Goal: Task Accomplishment & Management: Use online tool/utility

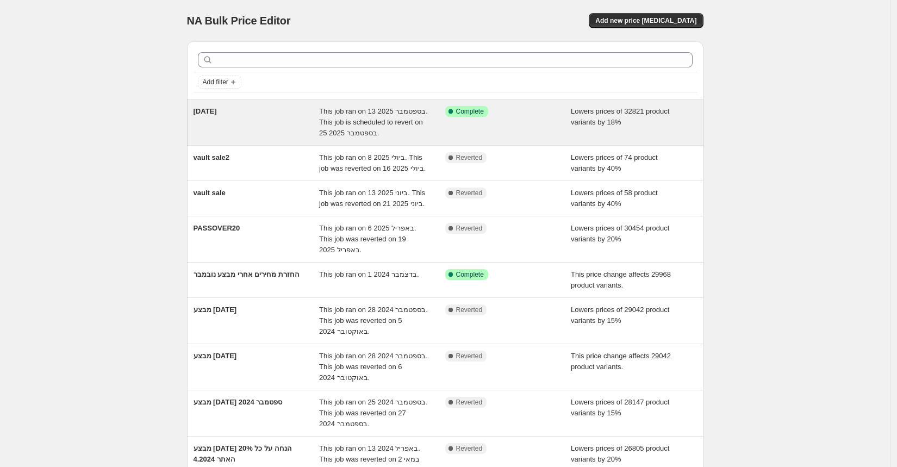
click at [242, 120] on div "[DATE]" at bounding box center [257, 122] width 126 height 33
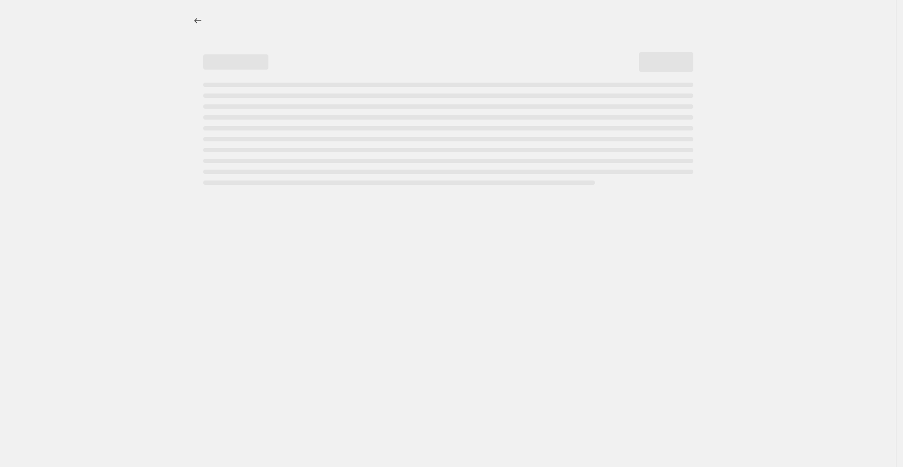
select select "percentage"
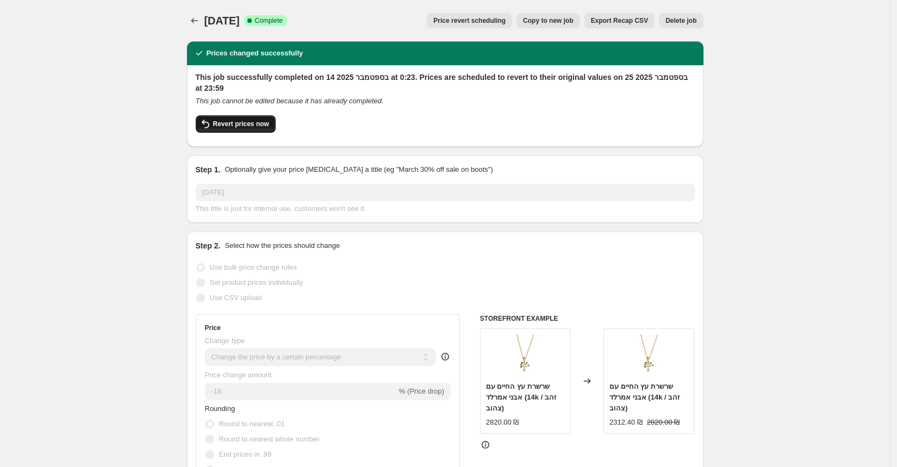
click at [255, 120] on span "Revert prices now" at bounding box center [241, 124] width 56 height 9
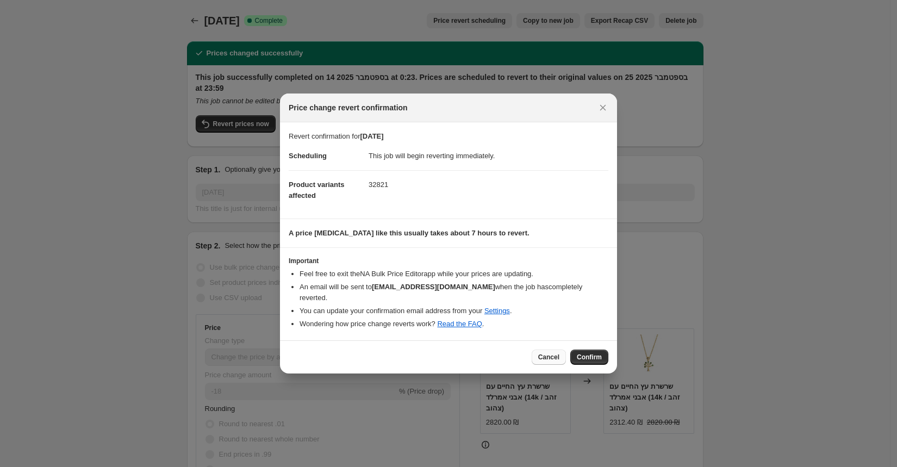
click at [550, 353] on span "Cancel" at bounding box center [548, 357] width 21 height 9
checkbox input "true"
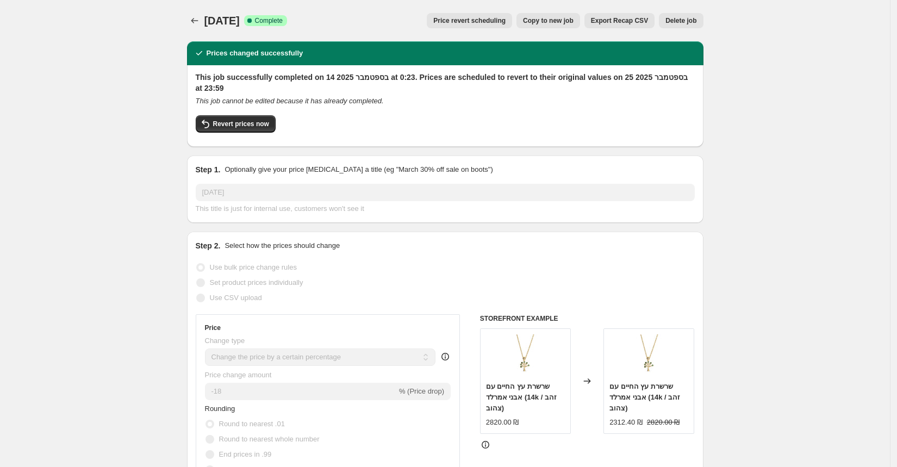
click at [547, 20] on span "Copy to new job" at bounding box center [548, 20] width 51 height 9
select select "percentage"
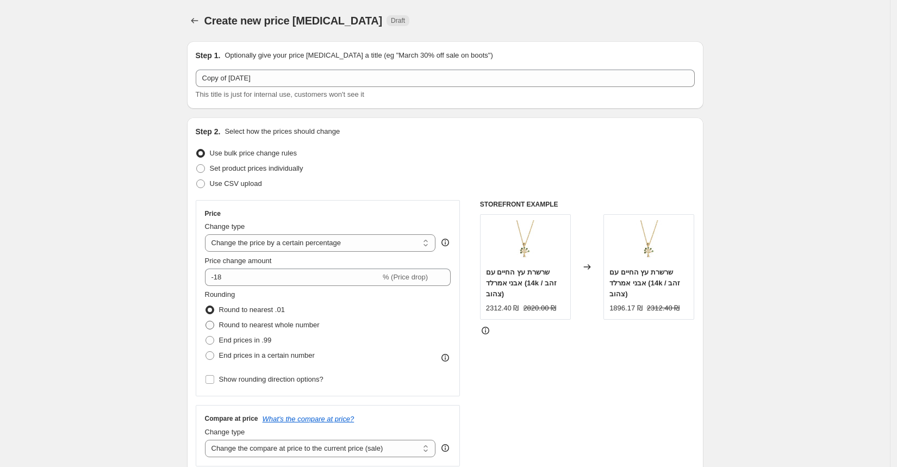
click at [214, 324] on span at bounding box center [209, 325] width 9 height 9
click at [206, 321] on input "Round to nearest whole number" at bounding box center [205, 321] width 1 height 1
radio input "true"
drag, startPoint x: 227, startPoint y: 277, endPoint x: 217, endPoint y: 275, distance: 10.0
click at [217, 275] on input "-18" at bounding box center [293, 277] width 176 height 17
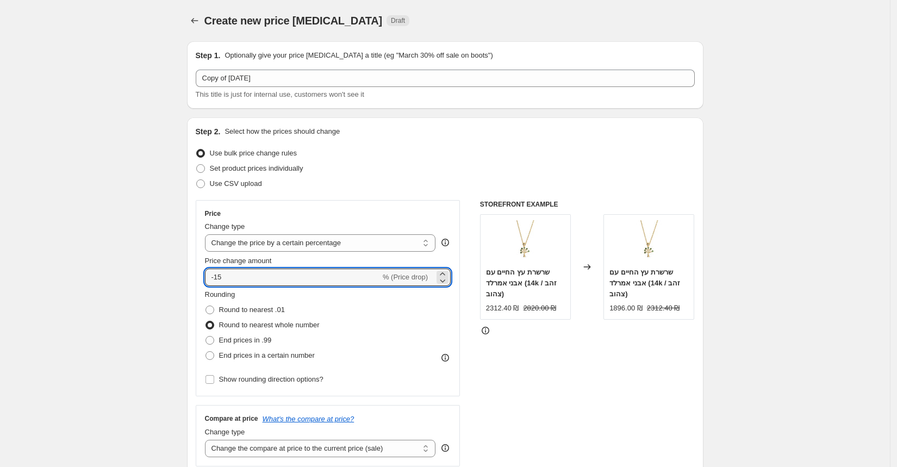
type input "-15"
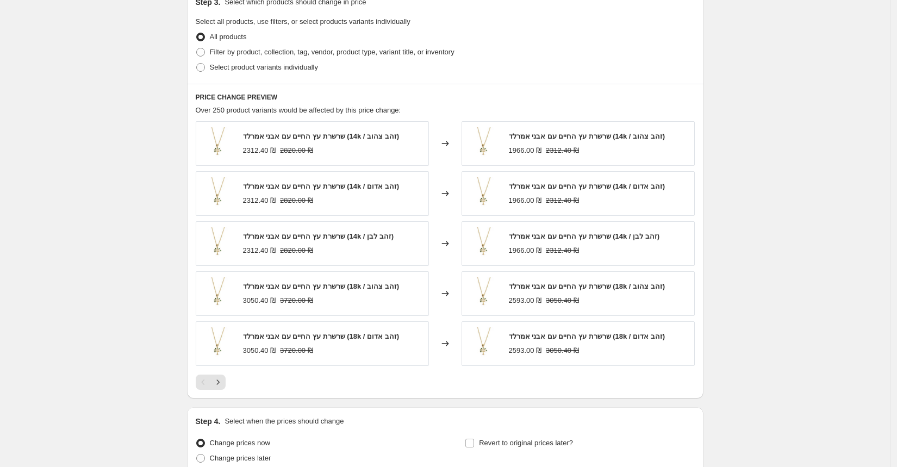
scroll to position [615, 0]
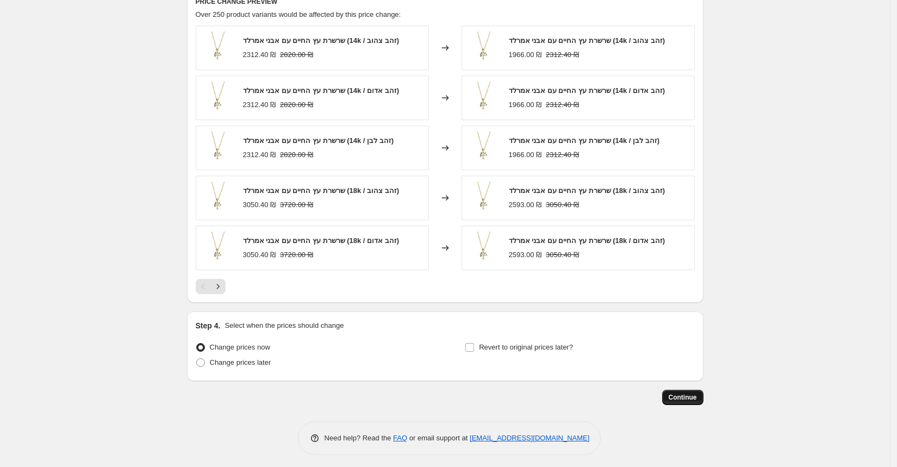
click at [693, 395] on span "Continue" at bounding box center [683, 397] width 28 height 9
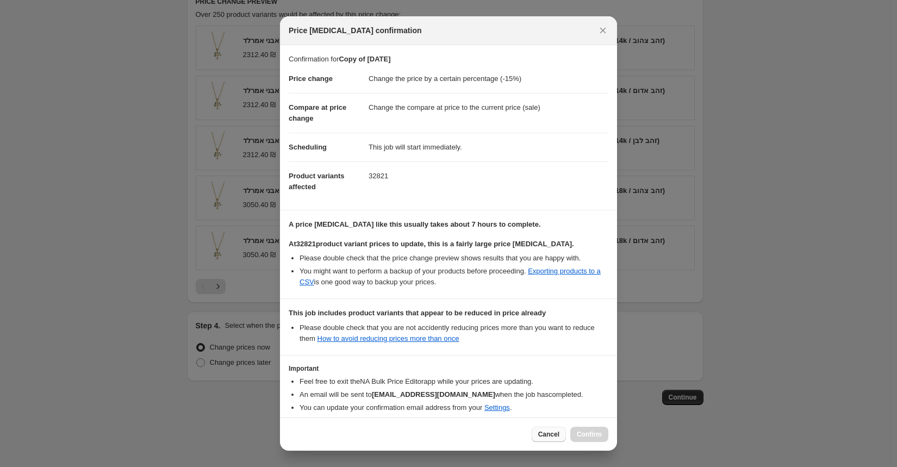
click at [549, 439] on button "Cancel" at bounding box center [549, 434] width 34 height 15
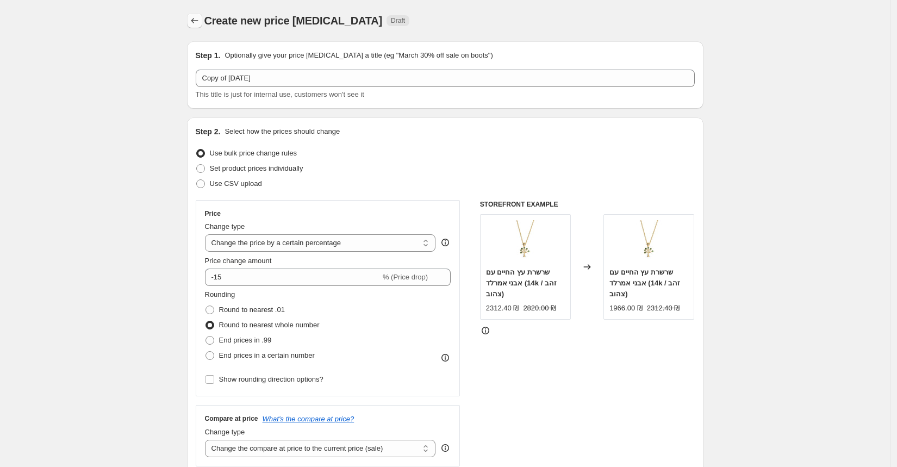
click at [196, 19] on icon "Price change jobs" at bounding box center [194, 20] width 11 height 11
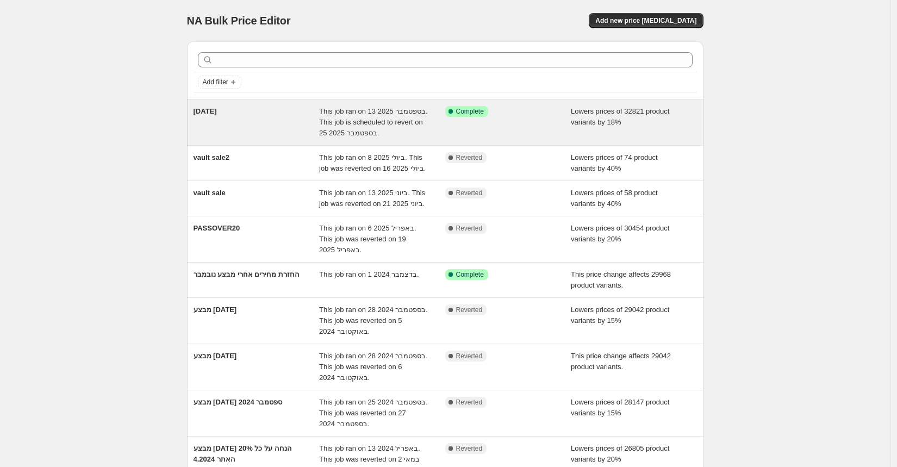
click at [353, 126] on span "This job ran on 13 בספטמבר 2025. This job is scheduled to revert on 25 בספטמבר …" at bounding box center [373, 122] width 109 height 30
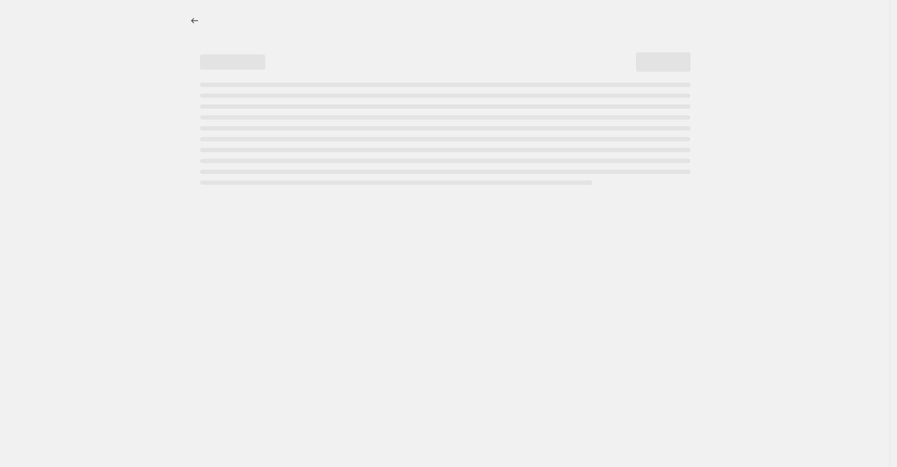
select select "percentage"
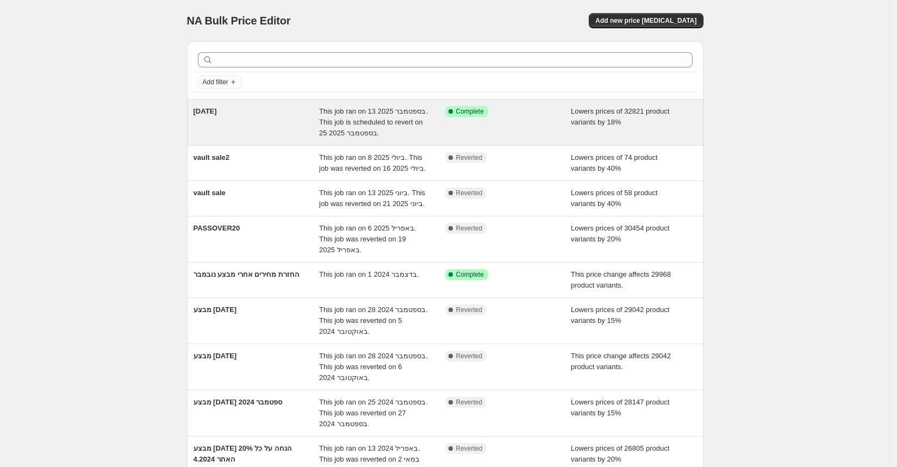
click at [373, 121] on span "This job ran on 13 בספטמבר 2025. This job is scheduled to revert on 25 בספטמבר …" at bounding box center [373, 122] width 109 height 30
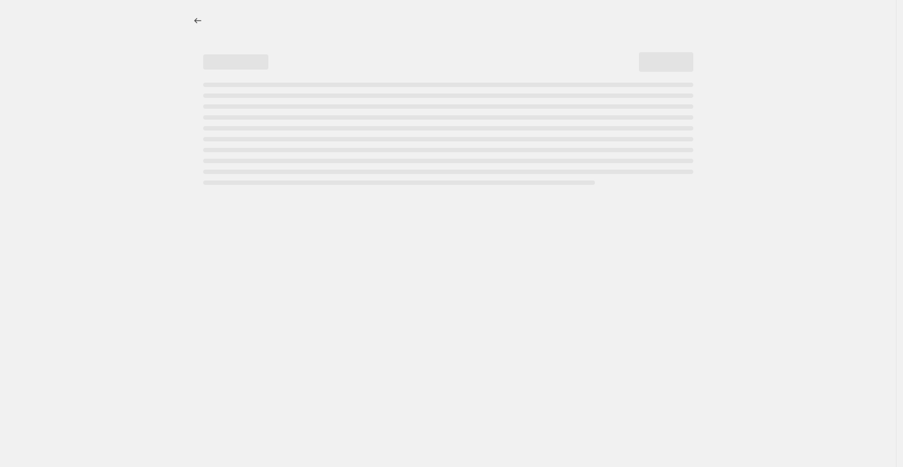
select select "percentage"
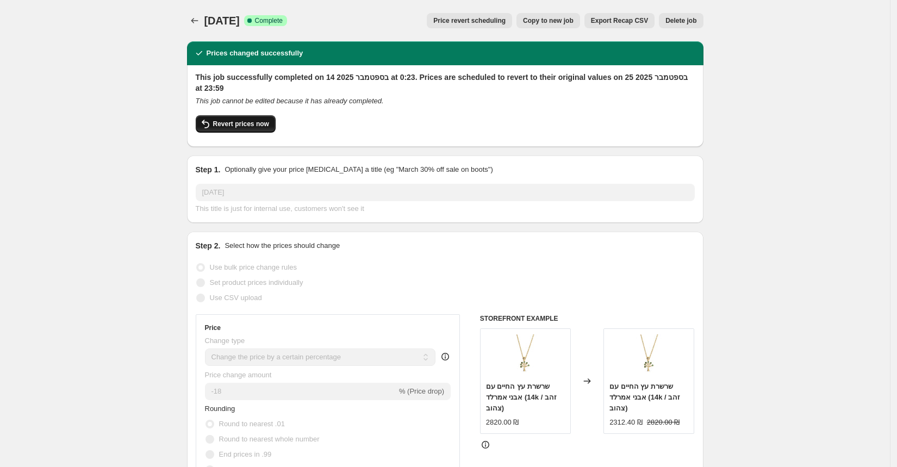
click at [252, 127] on span "Revert prices now" at bounding box center [241, 124] width 56 height 9
checkbox input "false"
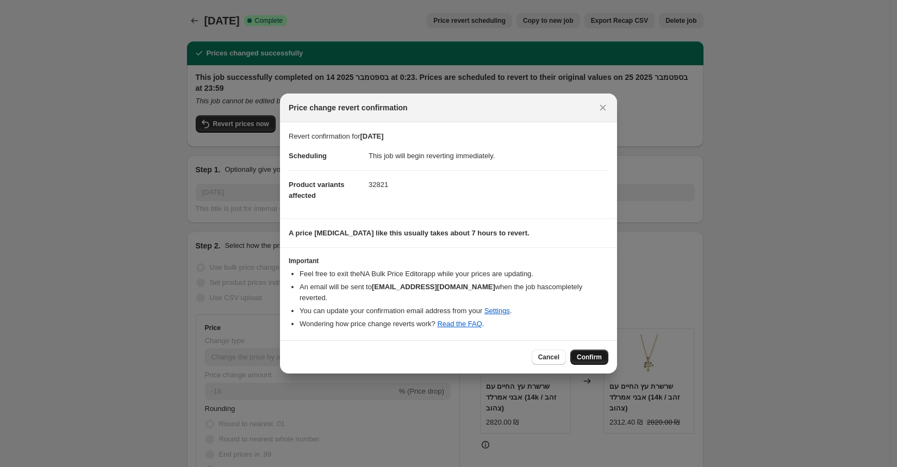
click at [587, 353] on span "Confirm" at bounding box center [589, 357] width 25 height 9
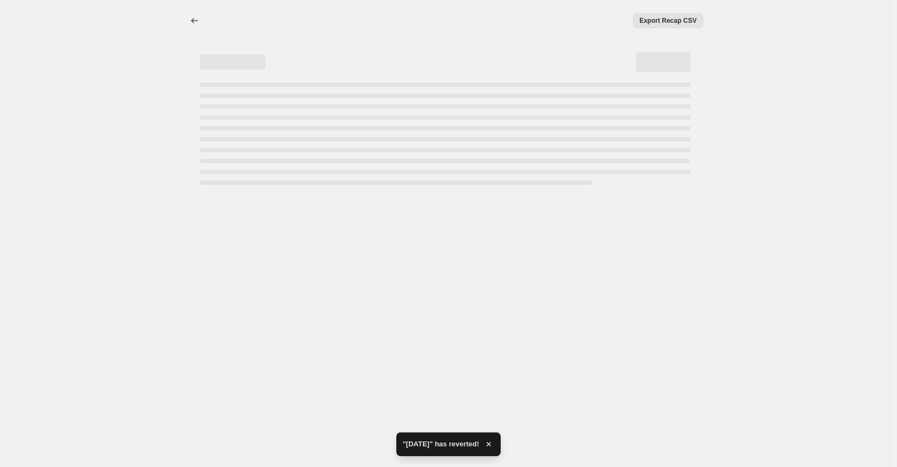
select select "percentage"
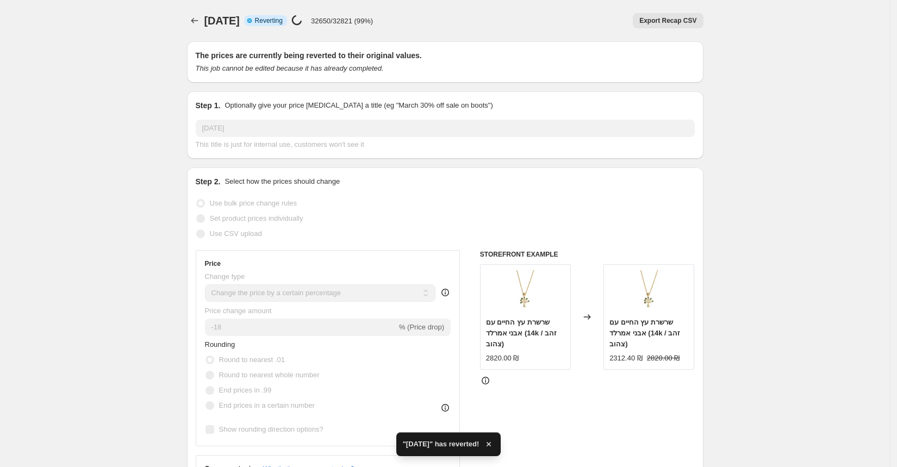
checkbox input "true"
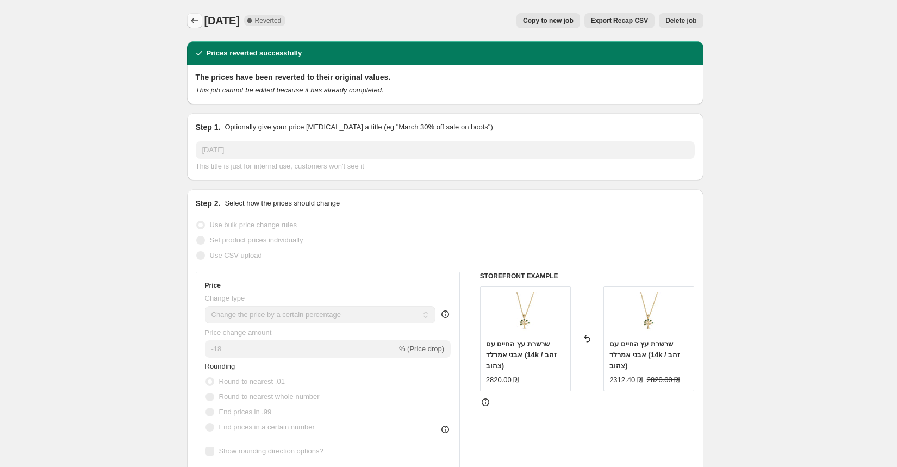
click at [196, 24] on icon "Price change jobs" at bounding box center [194, 20] width 11 height 11
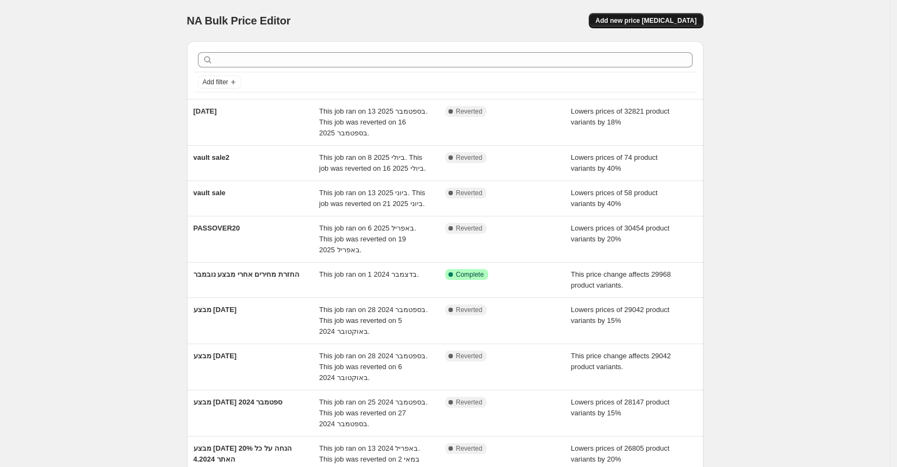
click at [637, 21] on span "Add new price [MEDICAL_DATA]" at bounding box center [645, 20] width 101 height 9
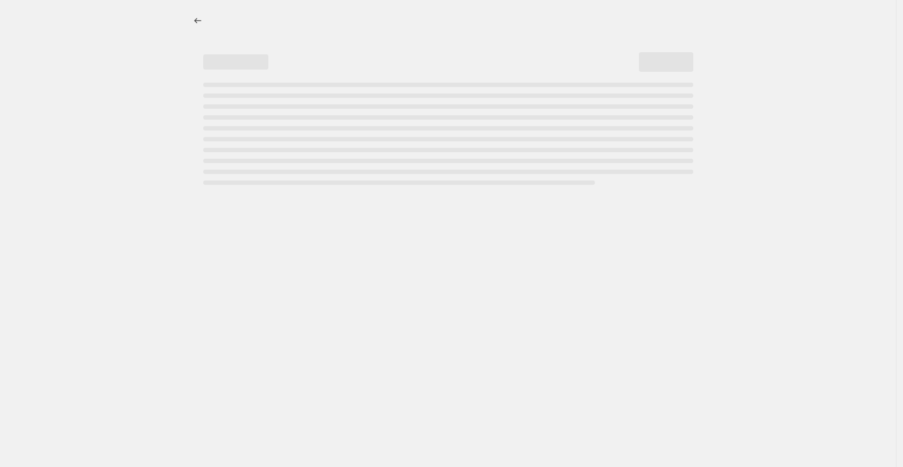
select select "percentage"
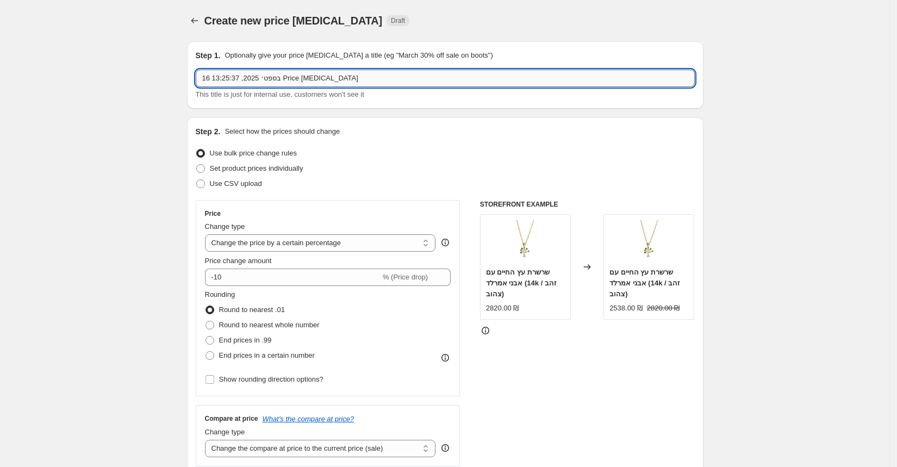
click at [268, 78] on input "16 בספט׳ 2025, 13:25:37 Price change job" at bounding box center [445, 78] width 499 height 17
click at [275, 73] on input "16 בספטראש׳ 2025, 13:25:37 Price change job" at bounding box center [445, 78] width 499 height 17
type input "ראש השנה 2"
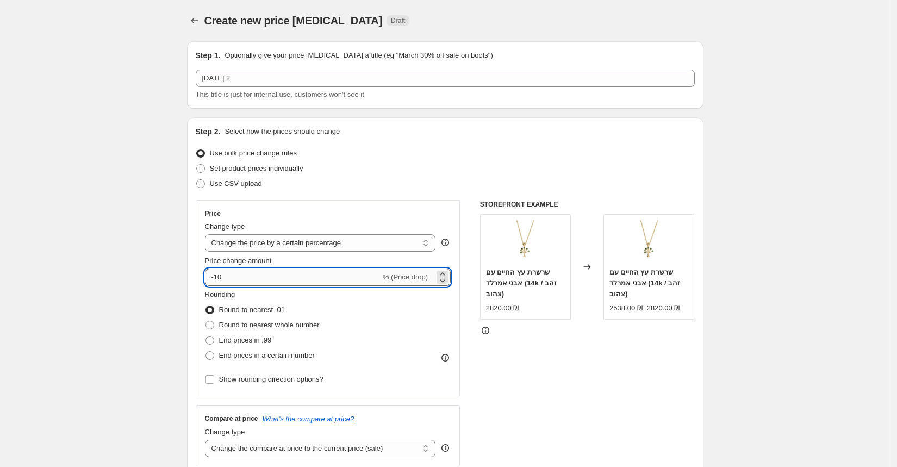
click at [226, 277] on input "-10" at bounding box center [293, 277] width 176 height 17
type input "-15"
click at [248, 326] on span "Round to nearest whole number" at bounding box center [269, 325] width 101 height 8
click at [206, 321] on input "Round to nearest whole number" at bounding box center [205, 321] width 1 height 1
radio input "true"
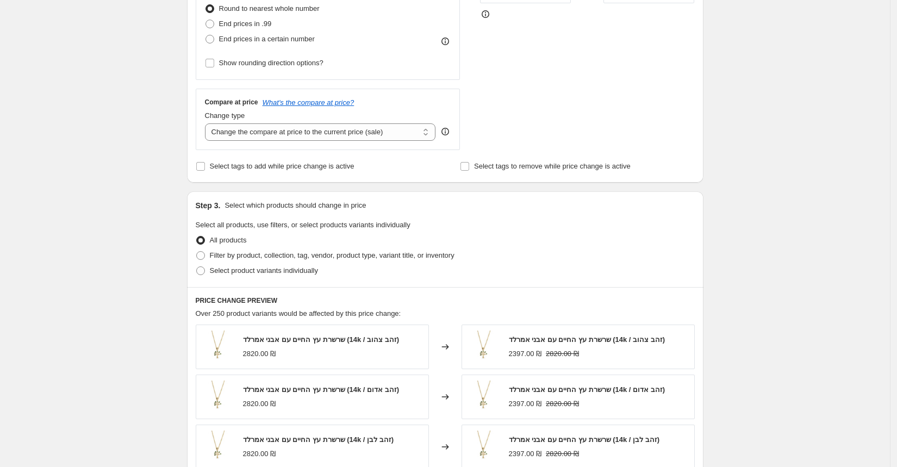
scroll to position [318, 0]
click at [284, 130] on select "Change the compare at price to the current price (sale) Change the compare at p…" at bounding box center [320, 130] width 231 height 17
click at [208, 122] on select "Change the compare at price to the current price (sale) Change the compare at p…" at bounding box center [320, 130] width 231 height 17
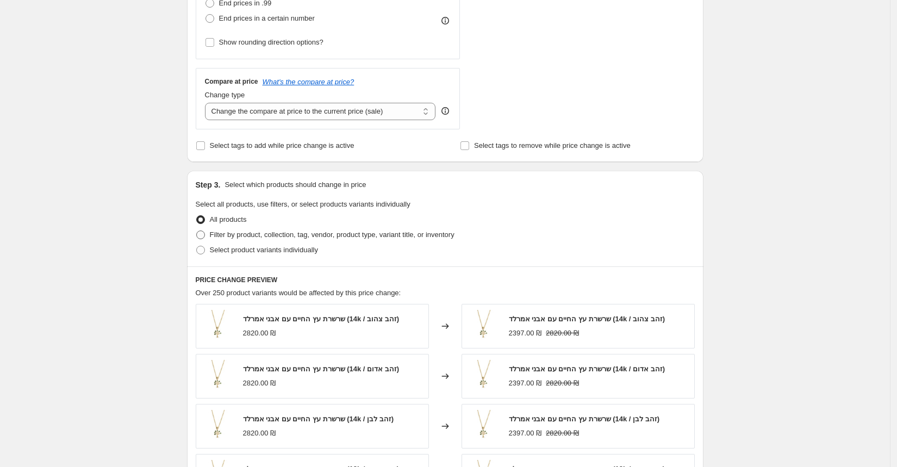
scroll to position [615, 0]
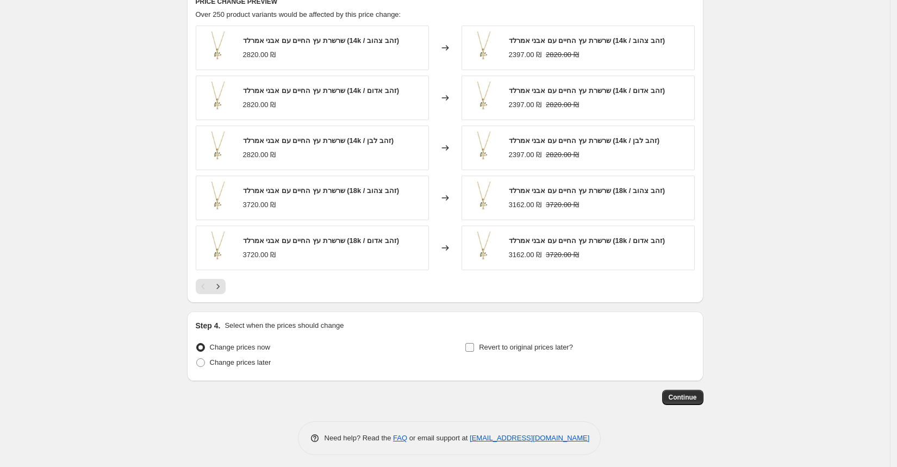
click at [478, 342] on label "Revert to original prices later?" at bounding box center [519, 347] width 108 height 15
click at [474, 343] on input "Revert to original prices later?" at bounding box center [469, 347] width 9 height 9
checkbox input "true"
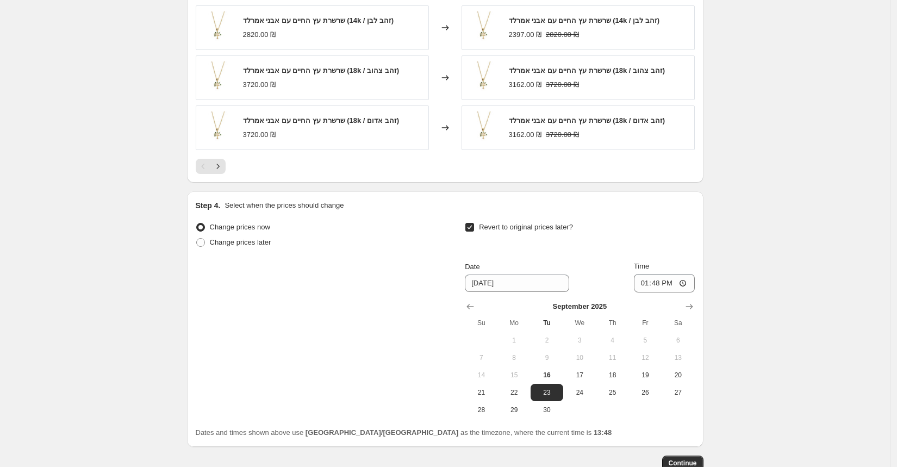
scroll to position [801, 0]
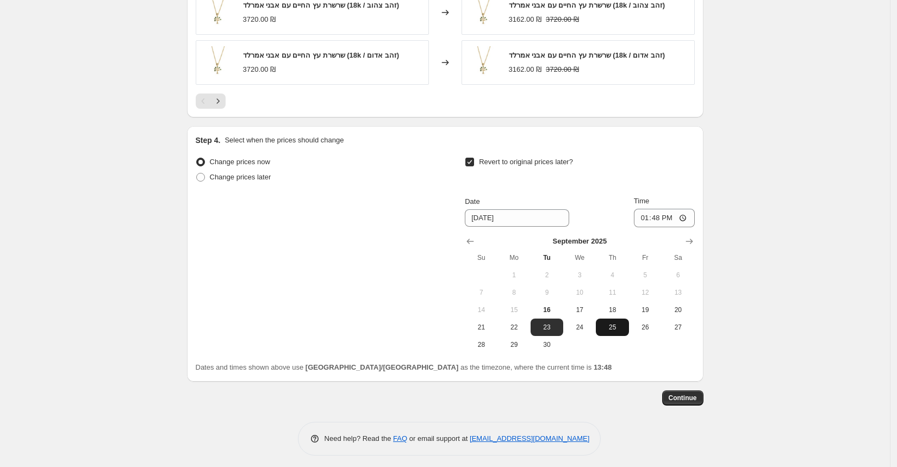
click at [619, 327] on span "25" at bounding box center [612, 327] width 24 height 9
type input "[DATE]"
click at [681, 219] on input "13:48" at bounding box center [664, 218] width 61 height 18
click at [658, 211] on input "13:48" at bounding box center [664, 218] width 61 height 18
type input "23:59"
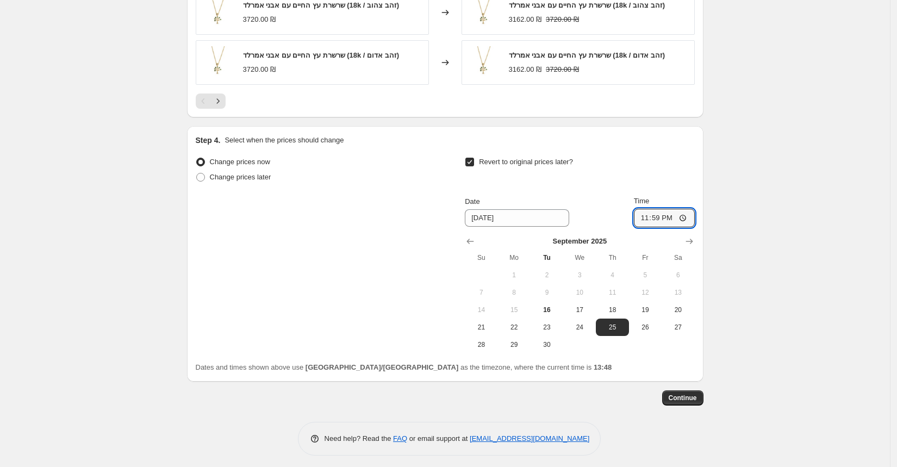
click at [691, 398] on button "Continue" at bounding box center [682, 397] width 41 height 15
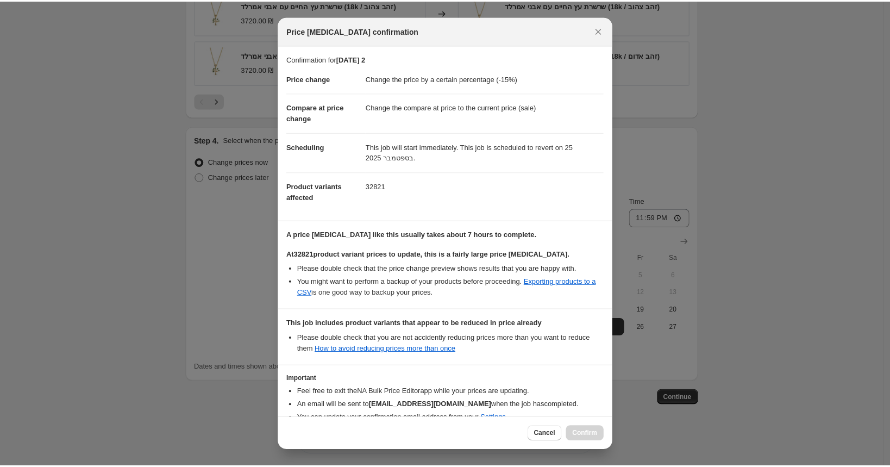
scroll to position [59, 0]
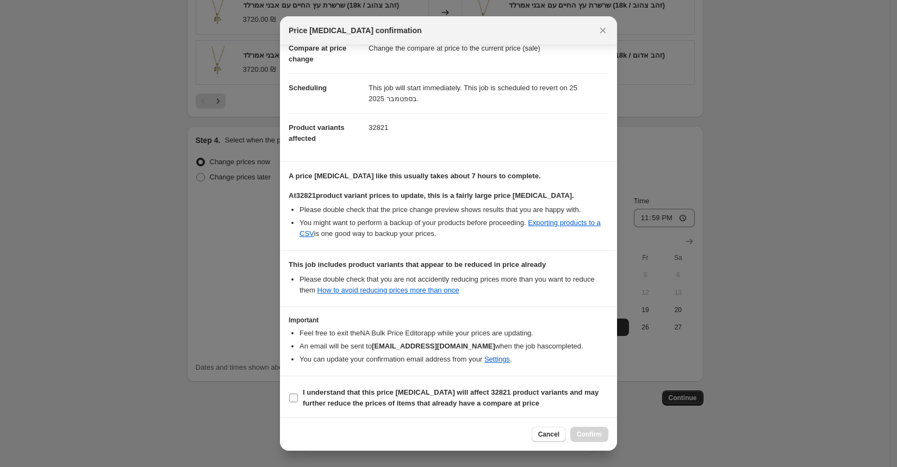
click at [377, 390] on b "I understand that this price [MEDICAL_DATA] will affect 32821 product variants …" at bounding box center [451, 397] width 296 height 19
click at [298, 394] on input "I understand that this price [MEDICAL_DATA] will affect 32821 product variants …" at bounding box center [293, 398] width 9 height 9
checkbox input "true"
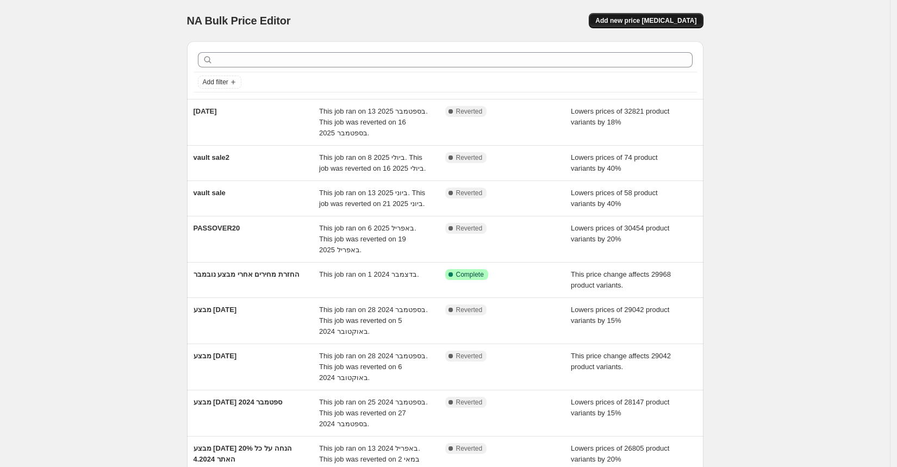
click at [648, 18] on span "Add new price [MEDICAL_DATA]" at bounding box center [645, 20] width 101 height 9
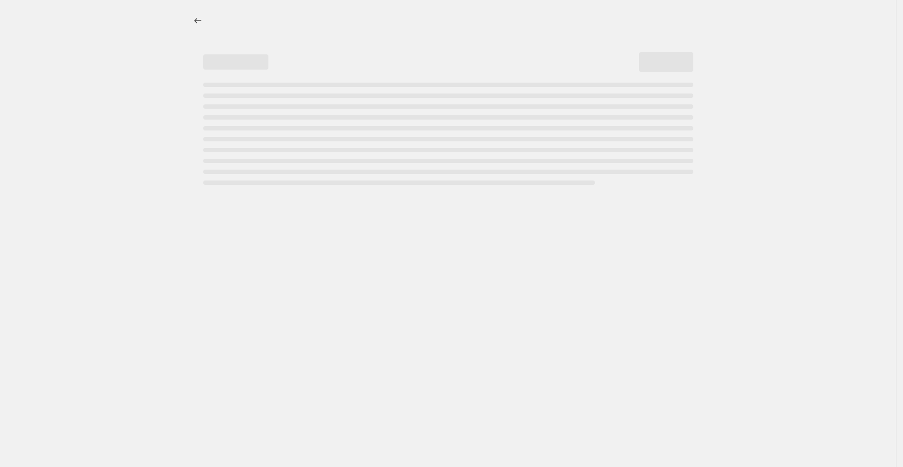
select select "percentage"
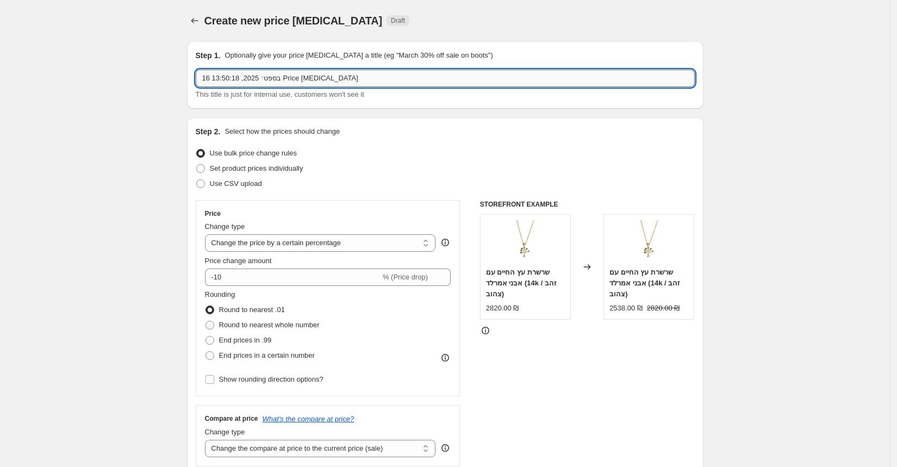
click at [363, 84] on input "16 בספט׳ 2025, 13:50:18 Price change job" at bounding box center [445, 78] width 499 height 17
type input "ראש השנה 2"
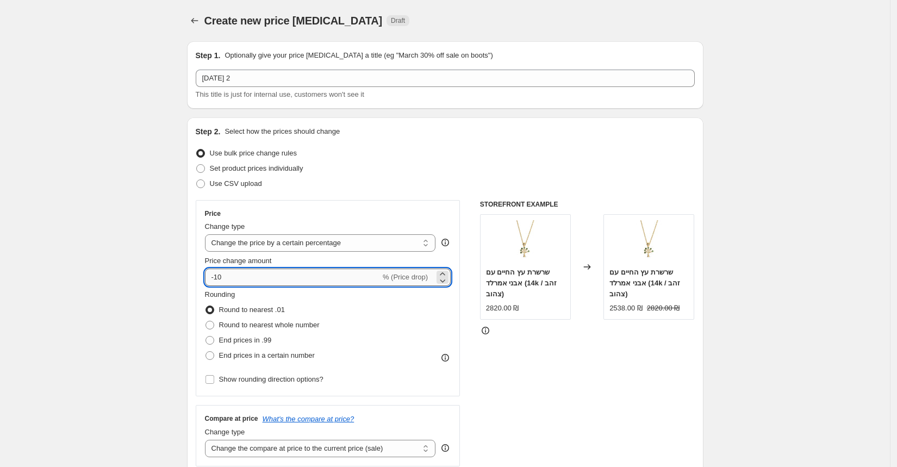
drag, startPoint x: 220, startPoint y: 278, endPoint x: 227, endPoint y: 278, distance: 7.1
click at [227, 278] on input "-10" at bounding box center [293, 277] width 176 height 17
type input "-15"
click at [227, 327] on span "Round to nearest whole number" at bounding box center [269, 325] width 101 height 8
click at [206, 321] on input "Round to nearest whole number" at bounding box center [205, 321] width 1 height 1
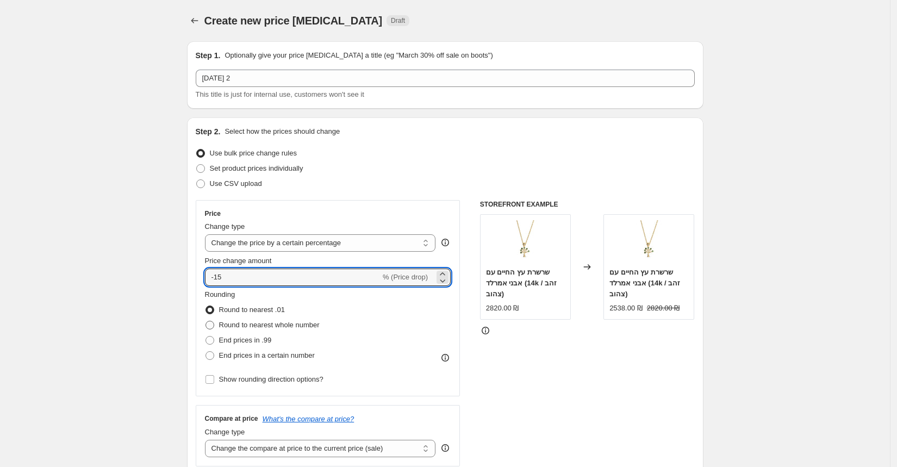
radio input "true"
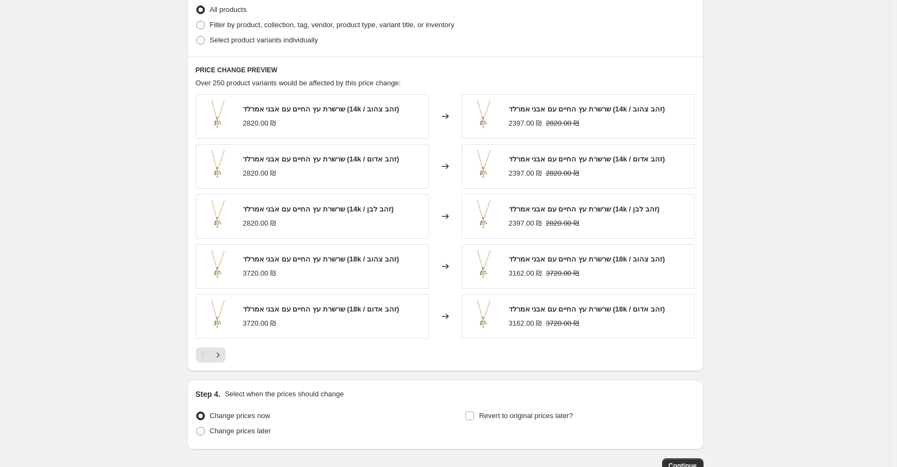
scroll to position [615, 0]
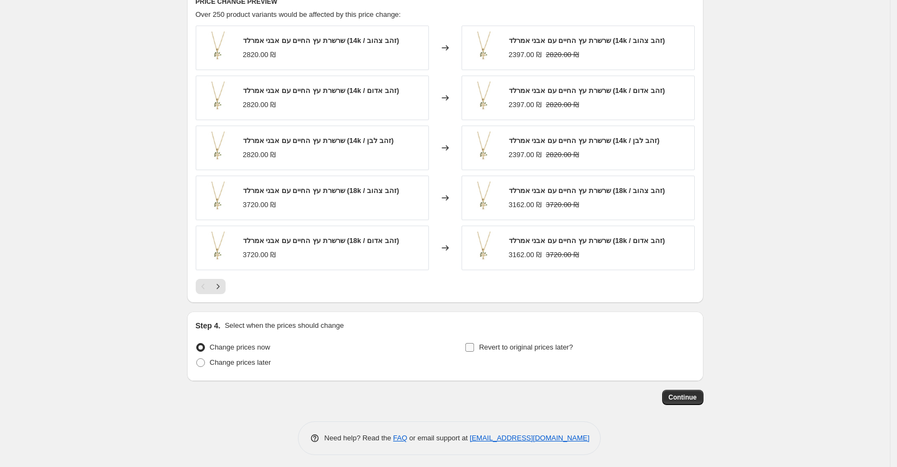
click at [506, 346] on span "Revert to original prices later?" at bounding box center [526, 347] width 94 height 8
click at [474, 346] on input "Revert to original prices later?" at bounding box center [469, 347] width 9 height 9
checkbox input "true"
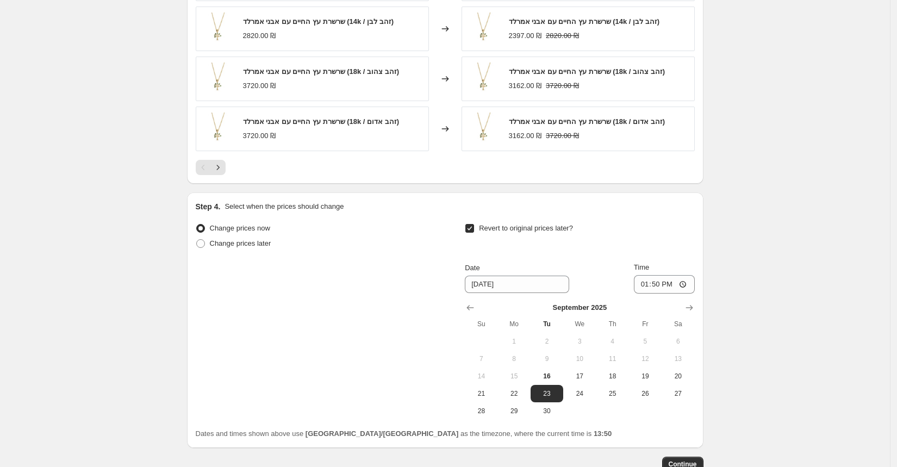
scroll to position [745, 0]
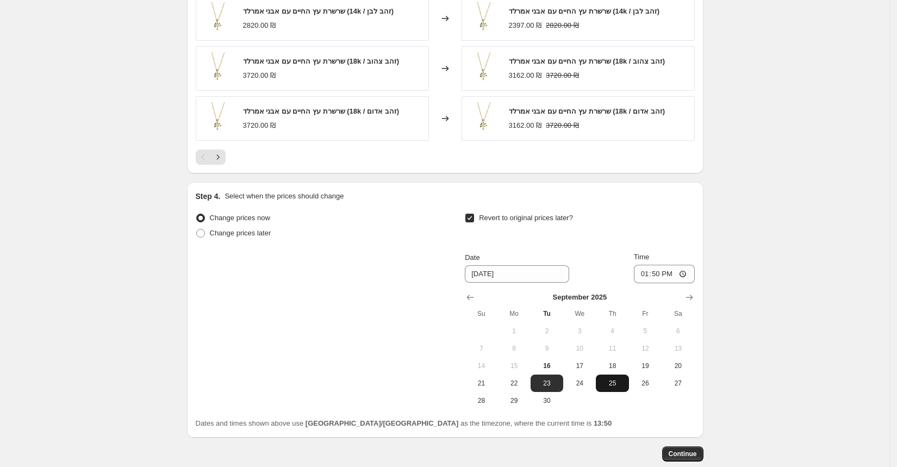
click at [618, 379] on span "25" at bounding box center [612, 383] width 24 height 9
type input "[DATE]"
click at [674, 271] on input "13:50" at bounding box center [664, 274] width 61 height 18
click at [659, 269] on input "13:50" at bounding box center [664, 274] width 61 height 18
type input "23:59"
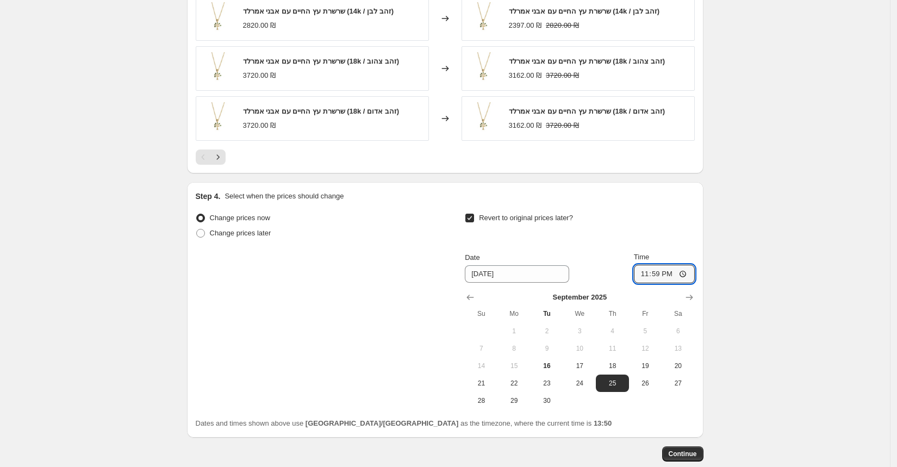
click at [685, 450] on span "Continue" at bounding box center [683, 454] width 28 height 9
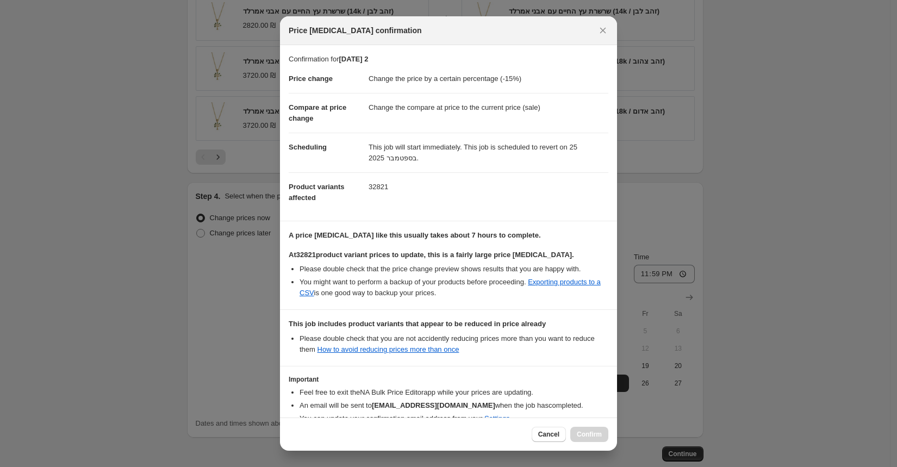
scroll to position [59, 0]
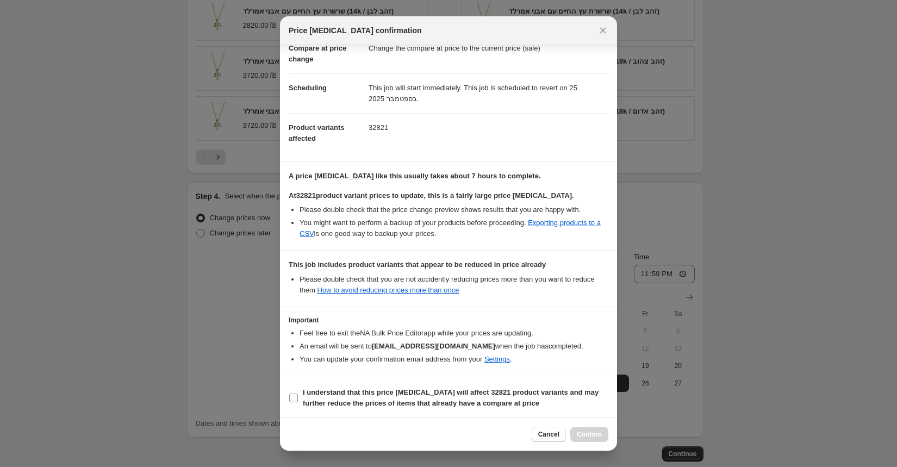
click at [301, 391] on label "I understand that this price [MEDICAL_DATA] will affect 32821 product variants …" at bounding box center [449, 398] width 320 height 26
click at [298, 394] on input "I understand that this price [MEDICAL_DATA] will affect 32821 product variants …" at bounding box center [293, 398] width 9 height 9
checkbox input "true"
click at [591, 431] on span "Confirm" at bounding box center [589, 434] width 25 height 9
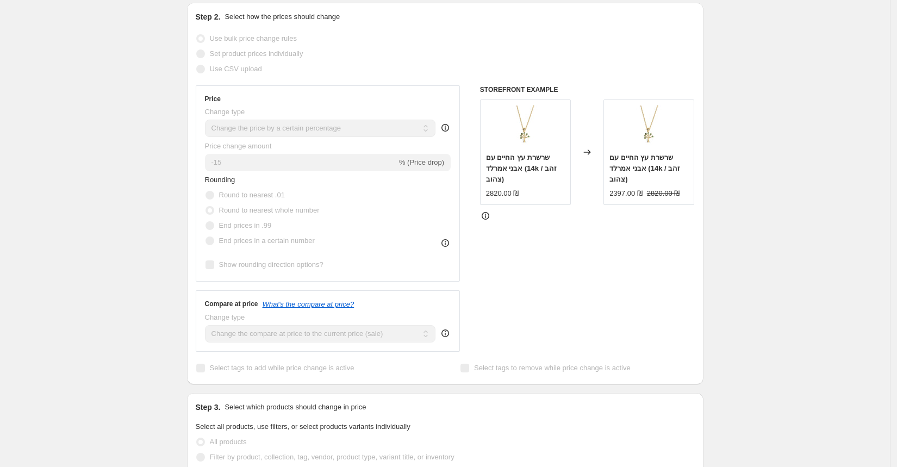
scroll to position [207, 0]
